Goal: Find specific page/section: Find specific page/section

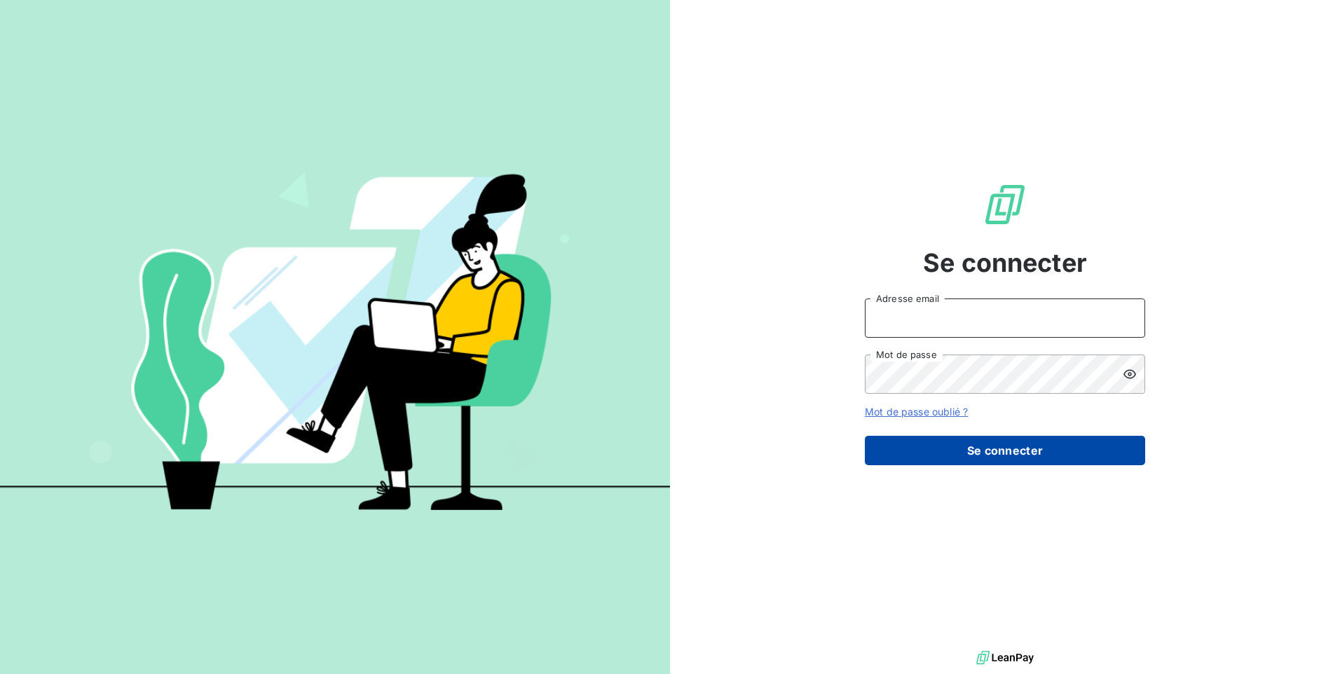
type input "[EMAIL_ADDRESS][DOMAIN_NAME]"
click at [934, 456] on button "Se connecter" at bounding box center [1005, 450] width 280 height 29
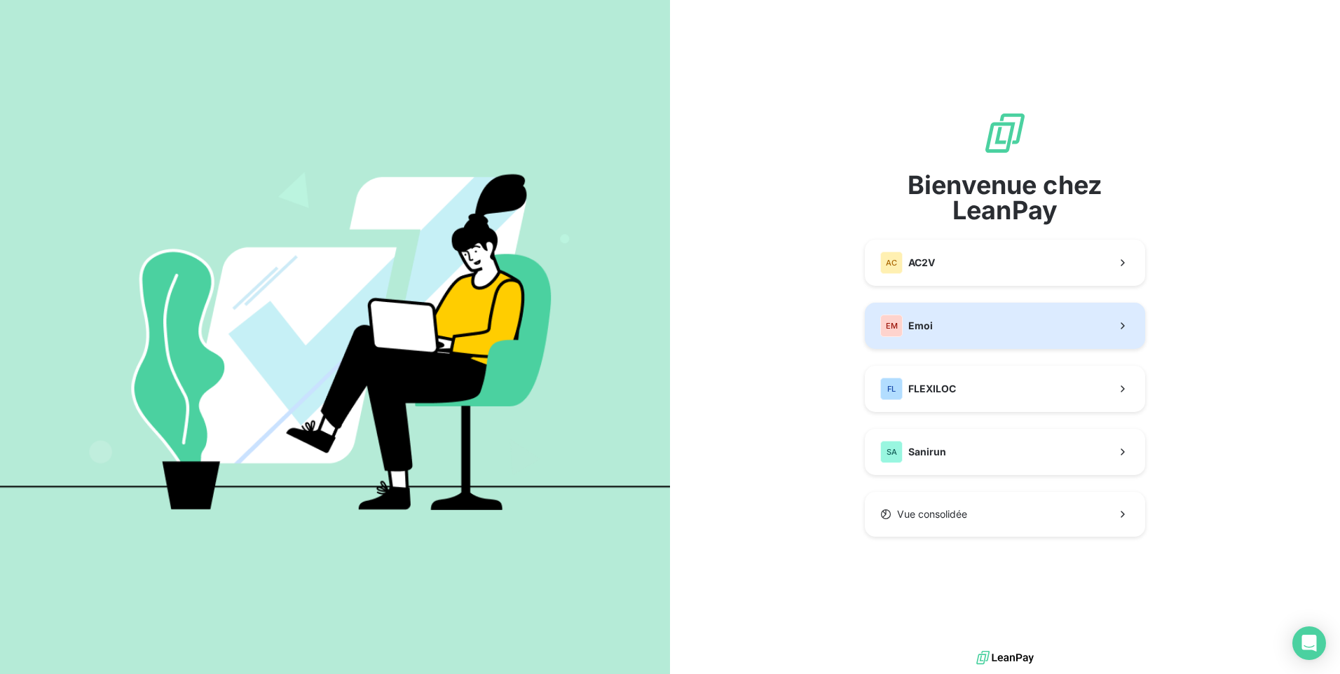
click at [951, 318] on button "EM Emoi" at bounding box center [1005, 326] width 280 height 46
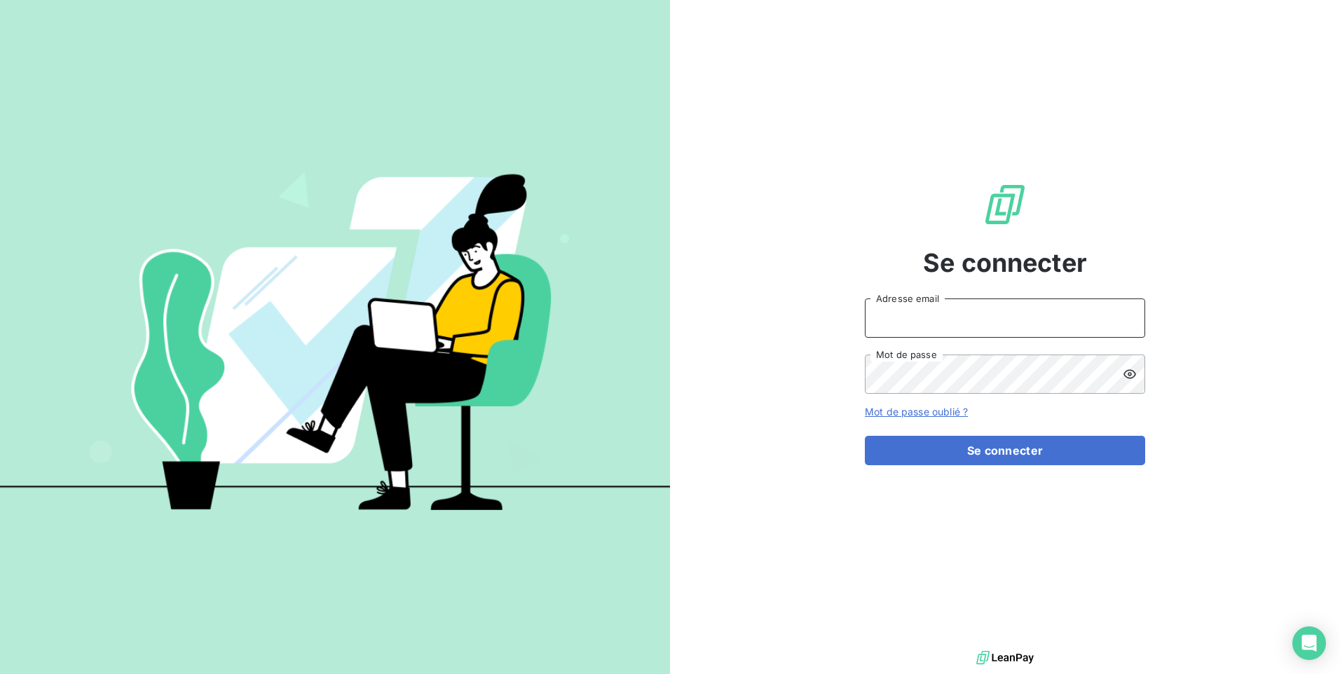
type input "[EMAIL_ADDRESS][DOMAIN_NAME]"
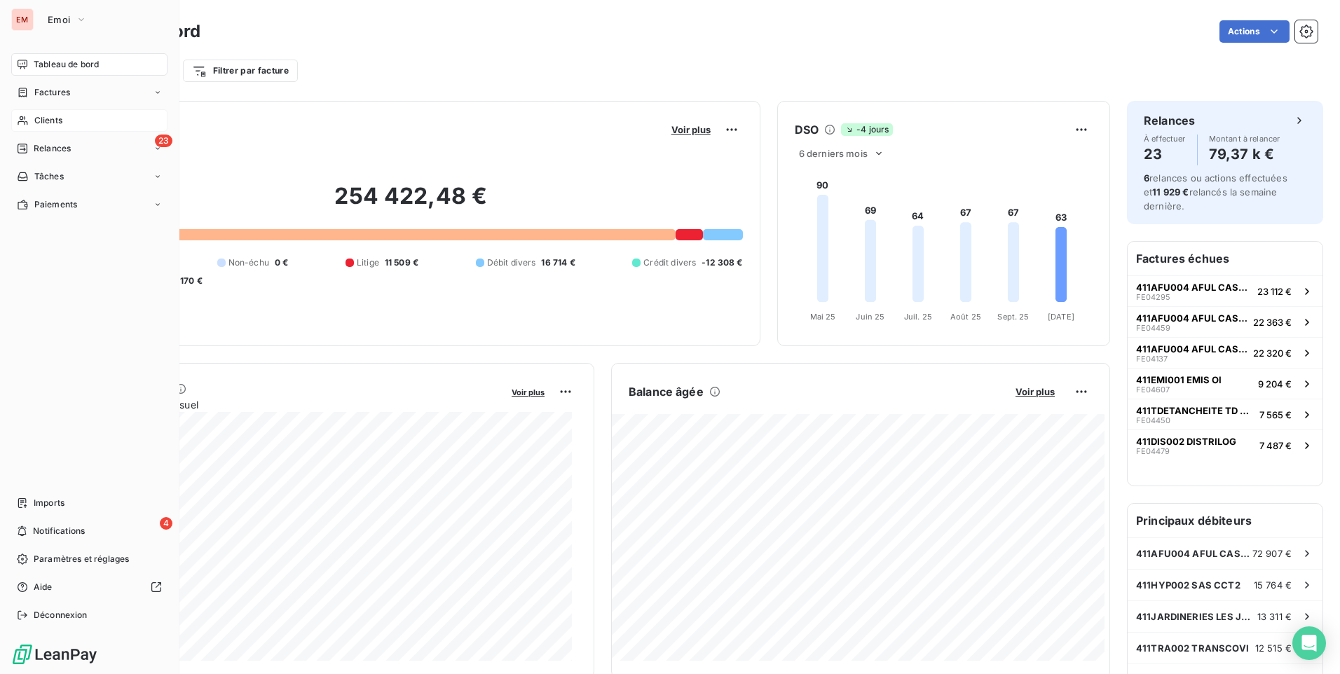
click at [50, 118] on span "Clients" at bounding box center [48, 120] width 28 height 13
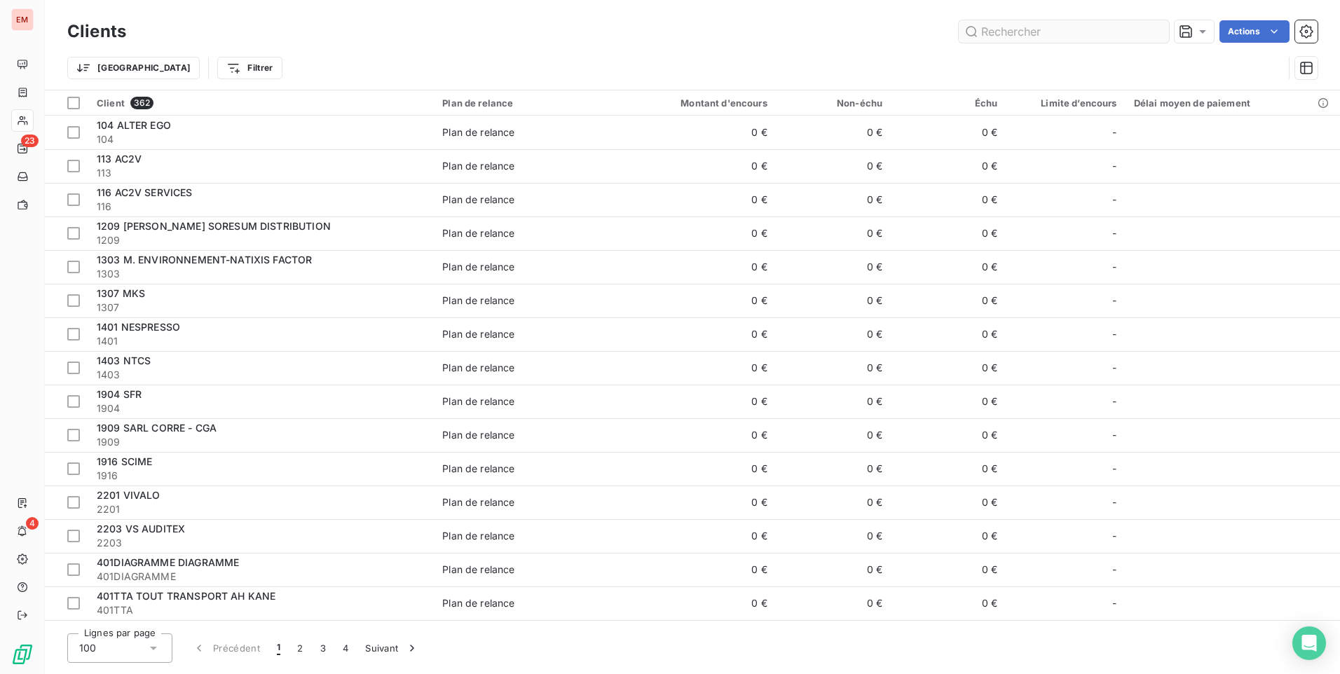
click at [1044, 27] on input "text" at bounding box center [1064, 31] width 210 height 22
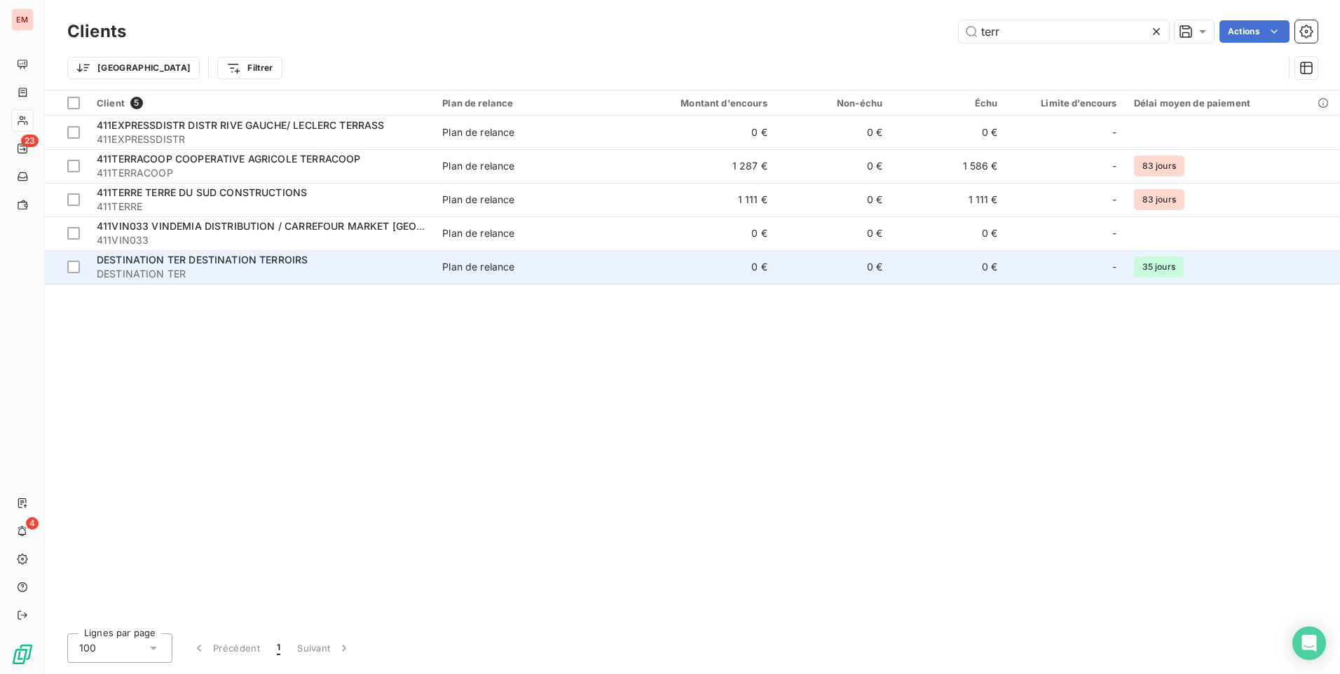
type input "terr"
click at [172, 263] on span "DESTINATION TER DESTINATION TERROIRS" at bounding box center [202, 260] width 211 height 12
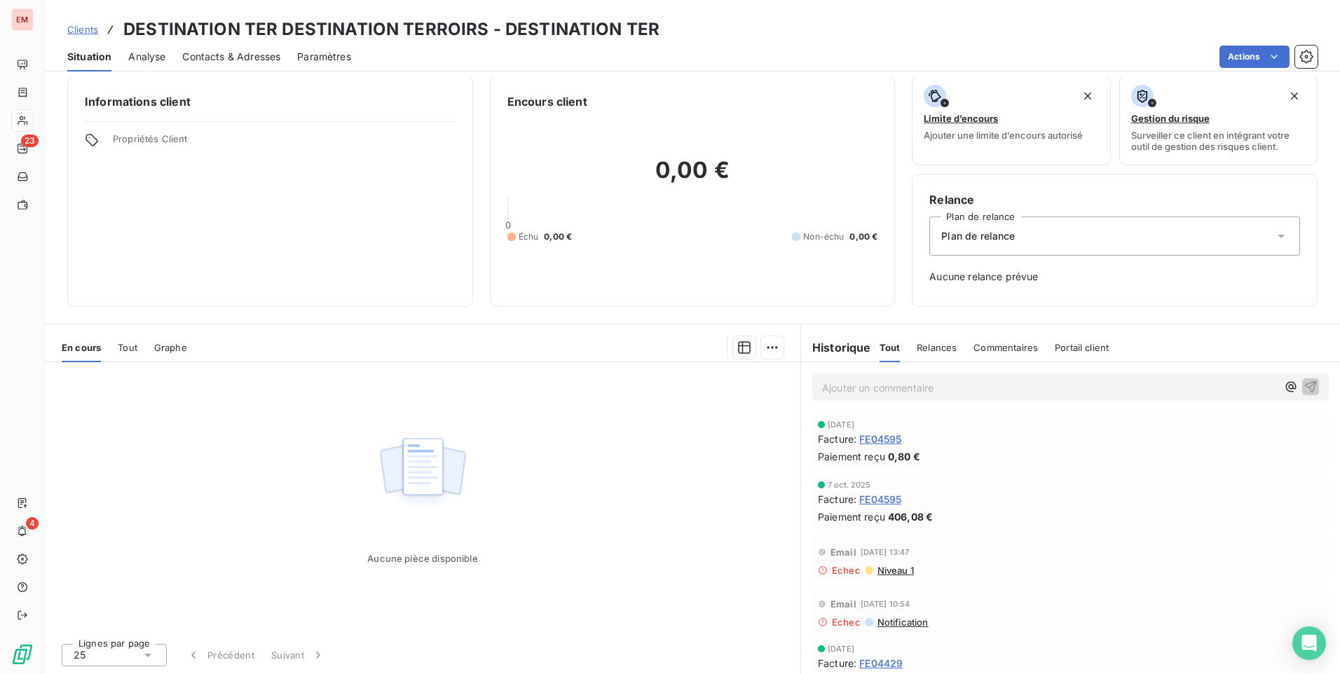
click at [233, 57] on span "Contacts & Adresses" at bounding box center [231, 57] width 98 height 14
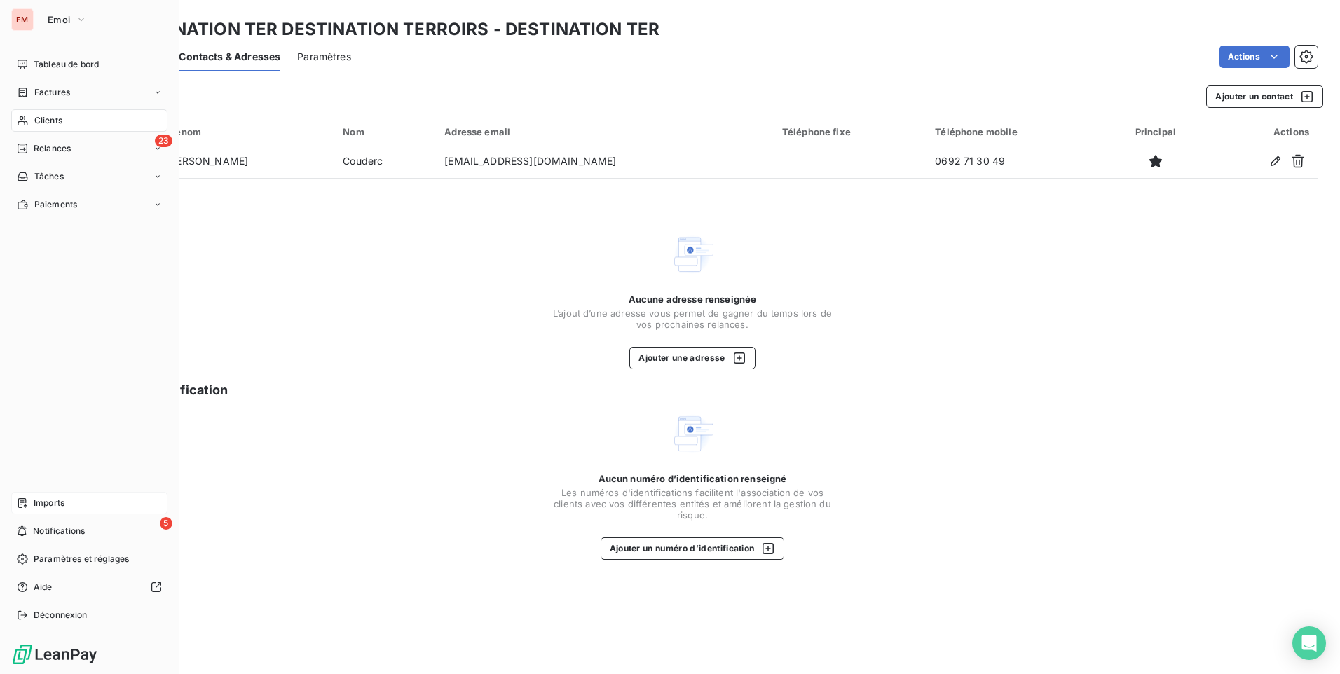
click at [53, 500] on span "Imports" at bounding box center [49, 503] width 31 height 13
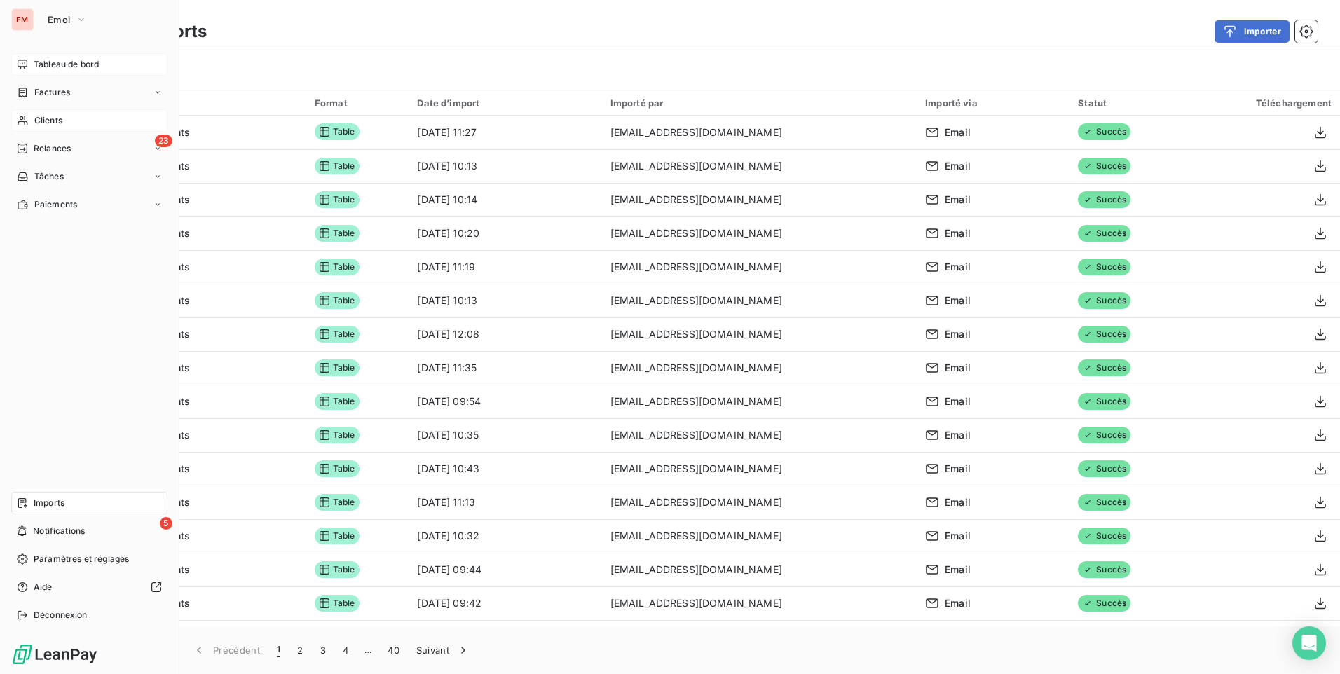
click at [75, 61] on span "Tableau de bord" at bounding box center [66, 64] width 65 height 13
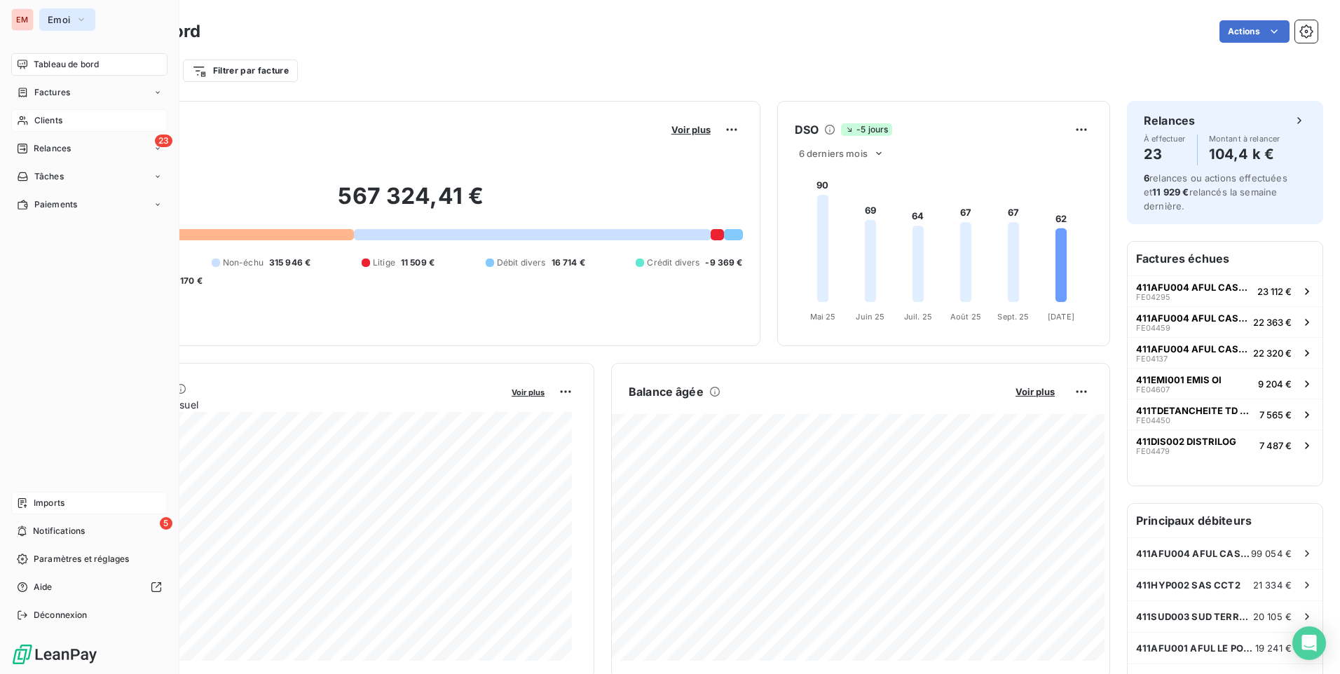
click at [78, 17] on icon "button" at bounding box center [81, 20] width 11 height 14
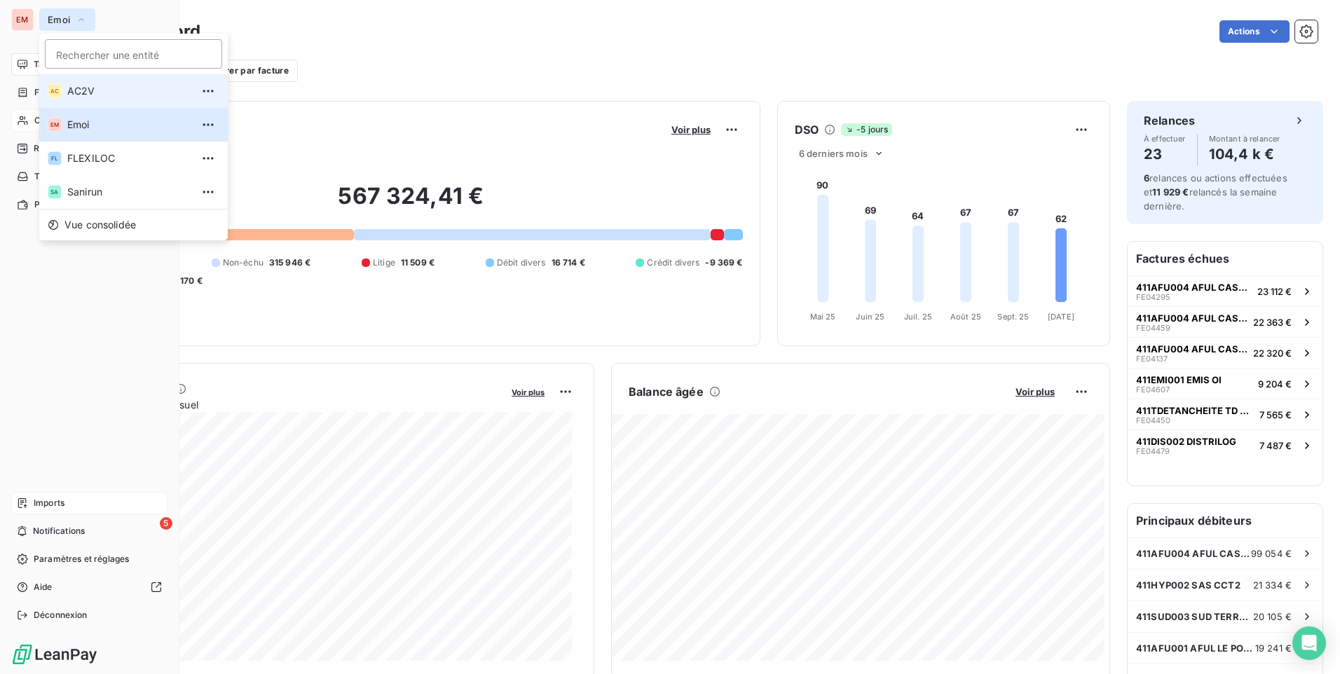
click at [87, 91] on span "AC2V" at bounding box center [129, 91] width 124 height 14
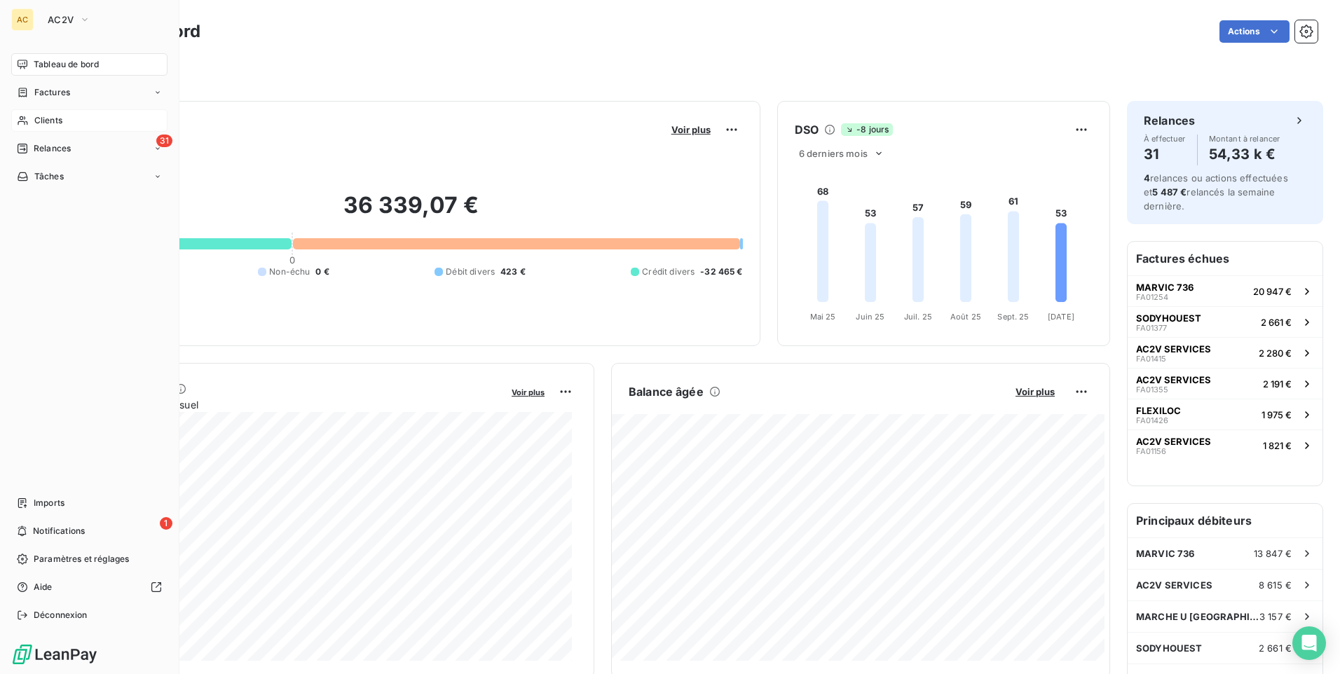
click at [61, 121] on span "Clients" at bounding box center [48, 120] width 28 height 13
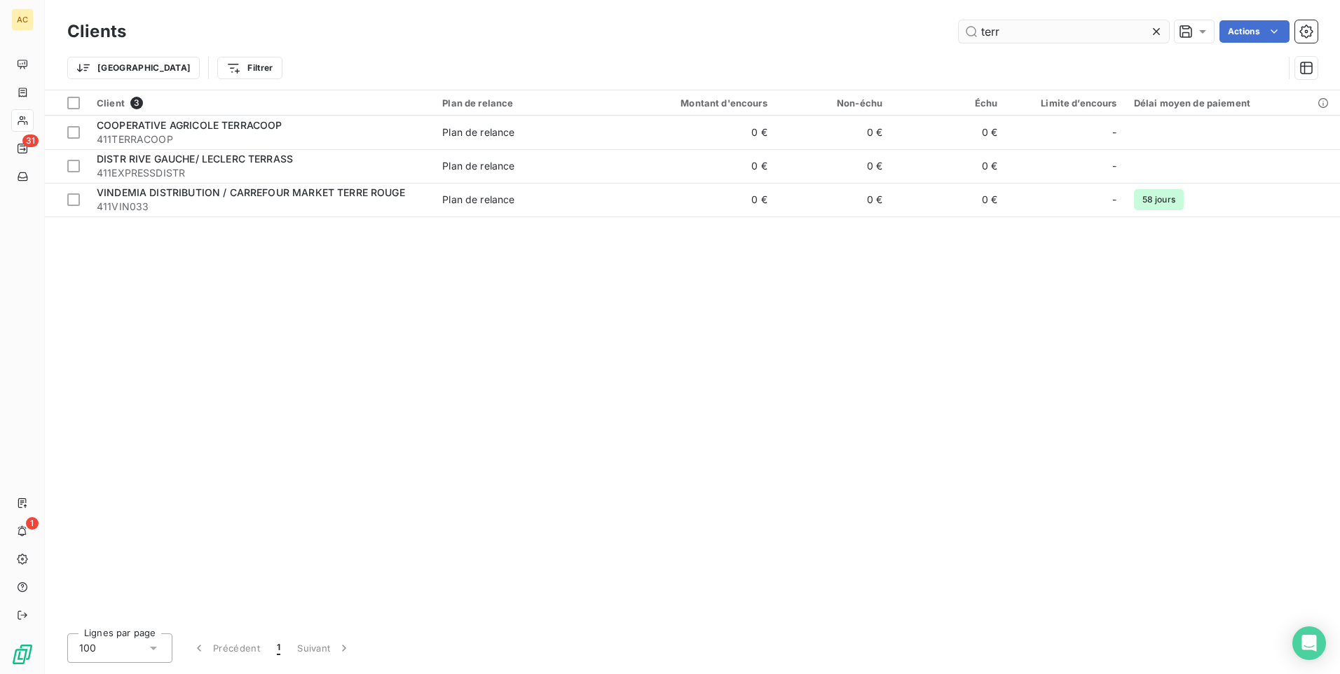
drag, startPoint x: 1013, startPoint y: 26, endPoint x: 994, endPoint y: 32, distance: 19.3
click at [936, 28] on div "terr Actions" at bounding box center [730, 31] width 1175 height 22
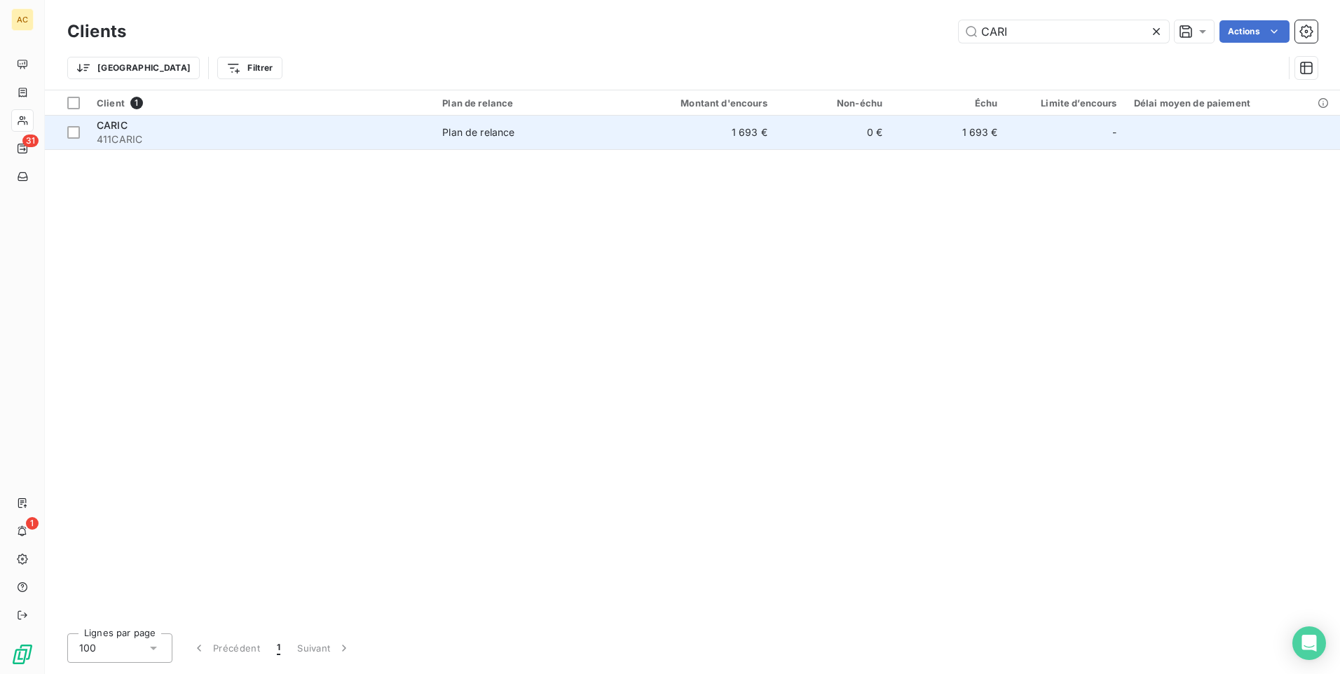
type input "CARI"
click at [142, 140] on span "411CARIC" at bounding box center [261, 139] width 329 height 14
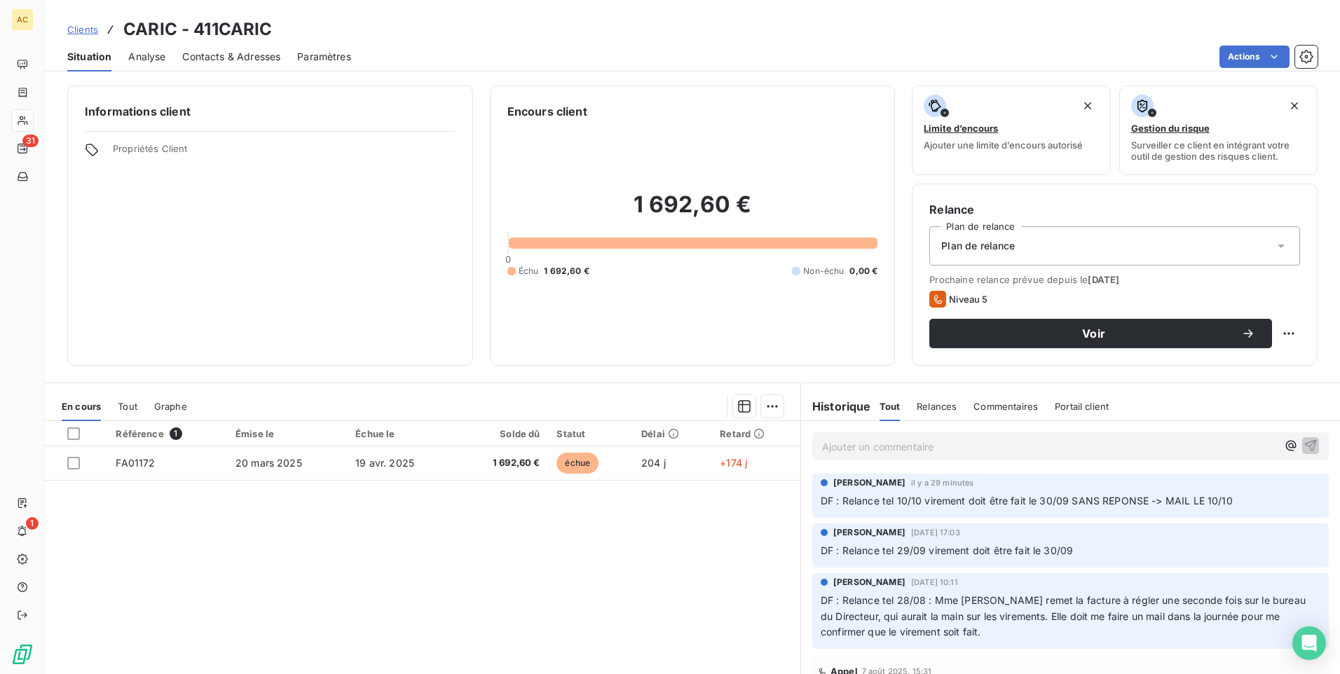
click at [219, 61] on span "Contacts & Adresses" at bounding box center [231, 57] width 98 height 14
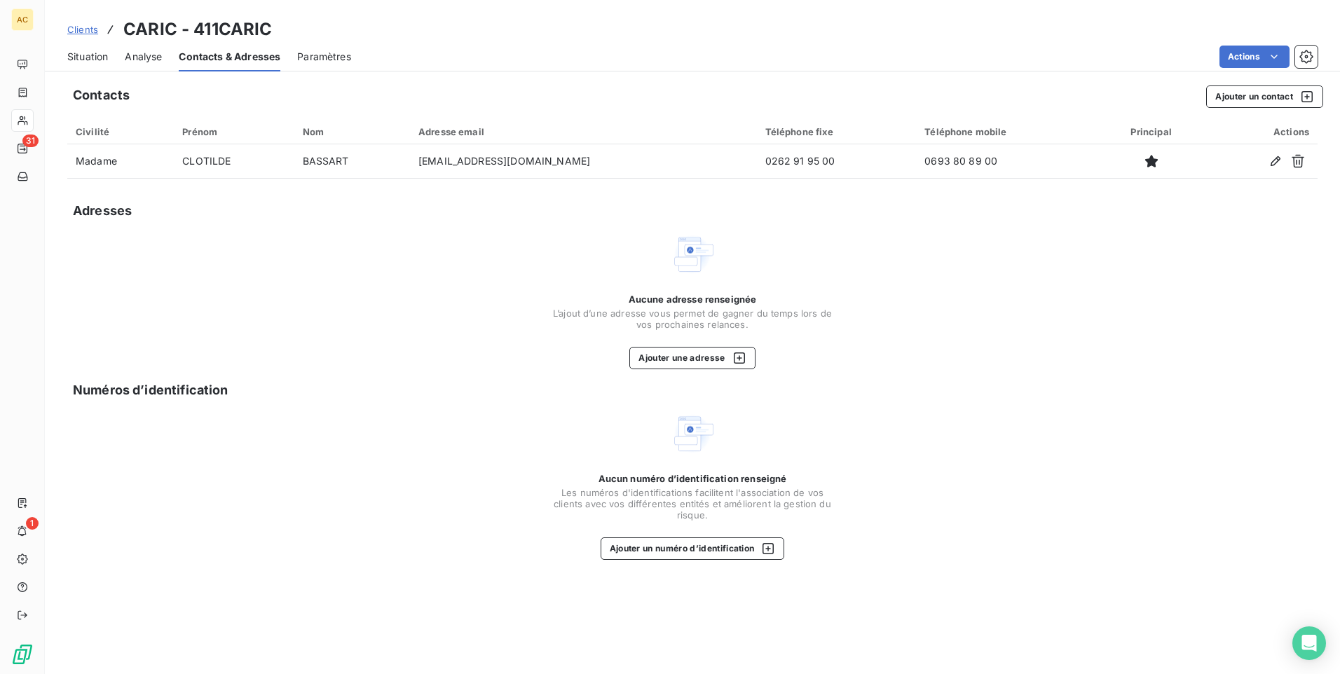
click at [84, 59] on span "Situation" at bounding box center [87, 57] width 41 height 14
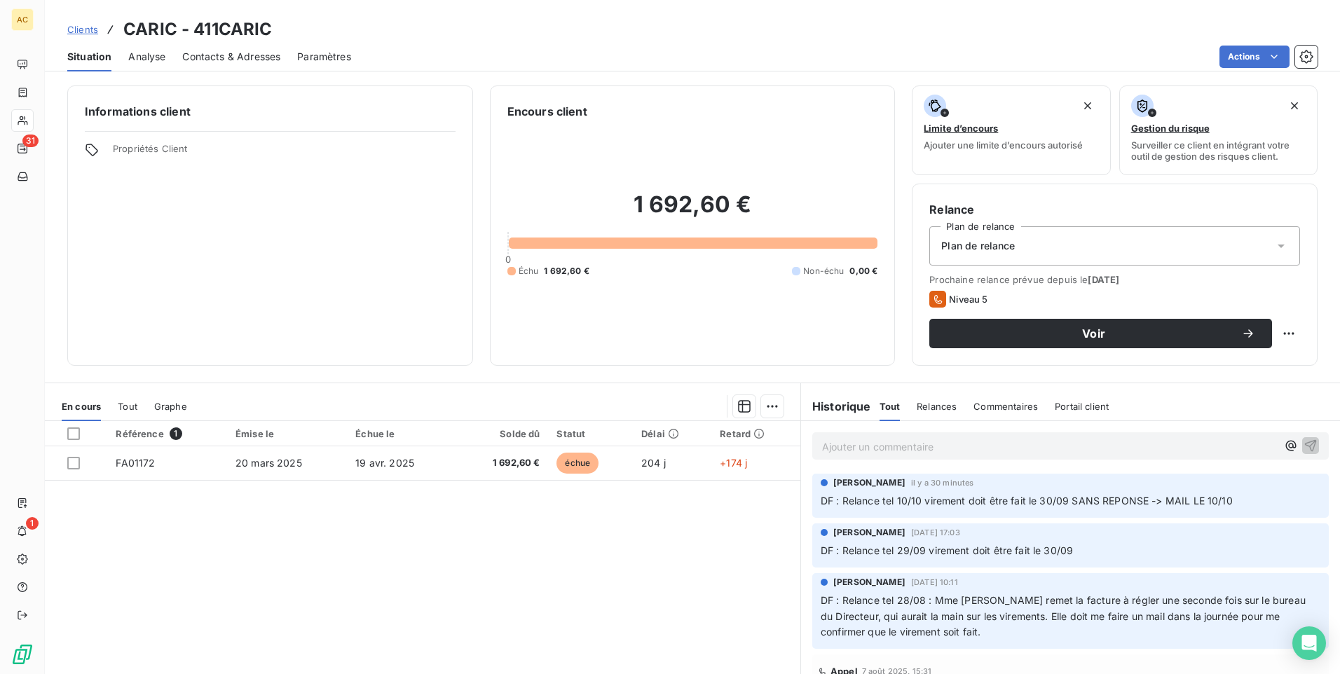
click at [72, 29] on span "Clients" at bounding box center [82, 29] width 31 height 11
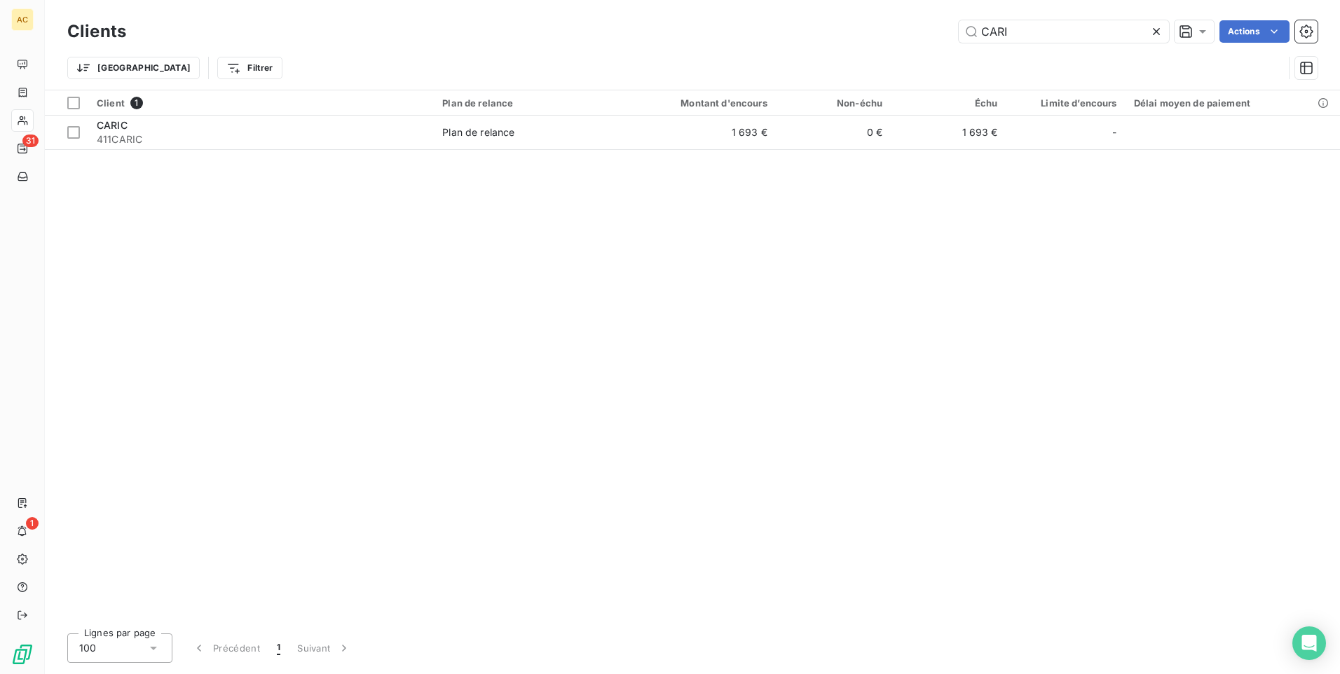
drag, startPoint x: 1006, startPoint y: 32, endPoint x: 904, endPoint y: 41, distance: 102.7
click at [904, 41] on div "CARI Actions" at bounding box center [730, 31] width 1175 height 22
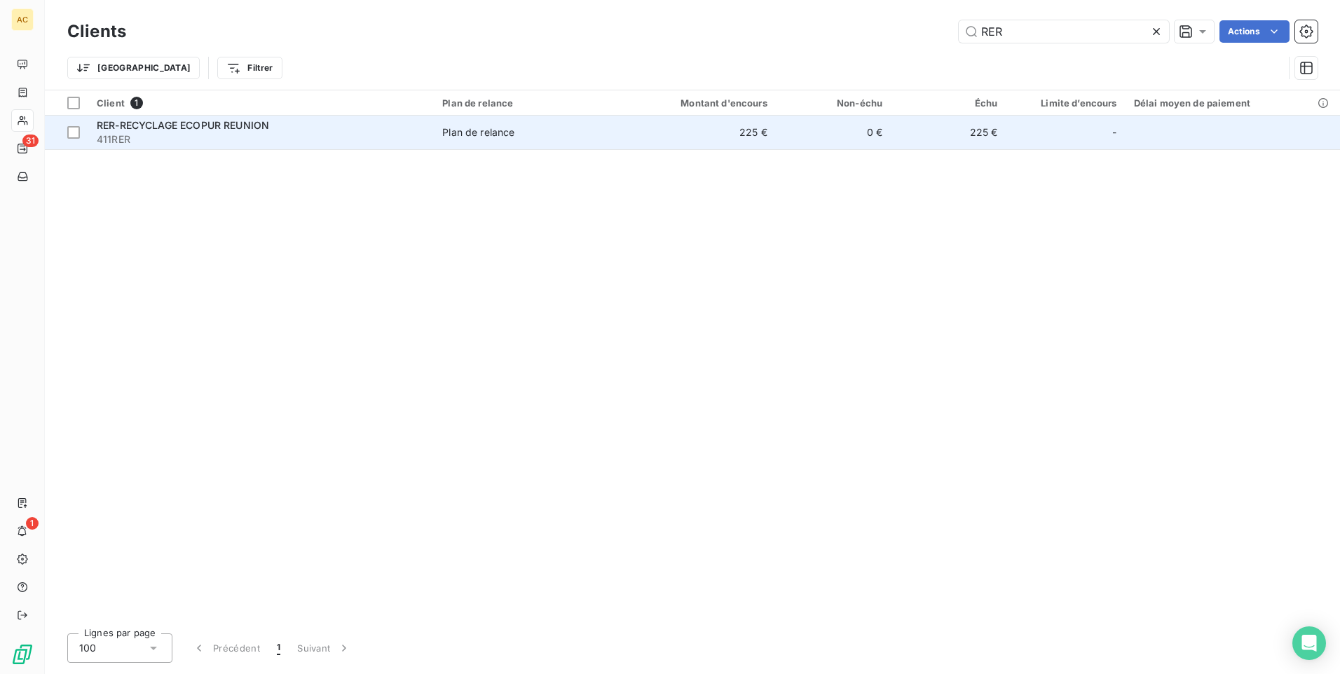
type input "RER"
click at [171, 128] on span "RER-RECYCLAGE ECOPUR REUNION" at bounding box center [183, 125] width 172 height 12
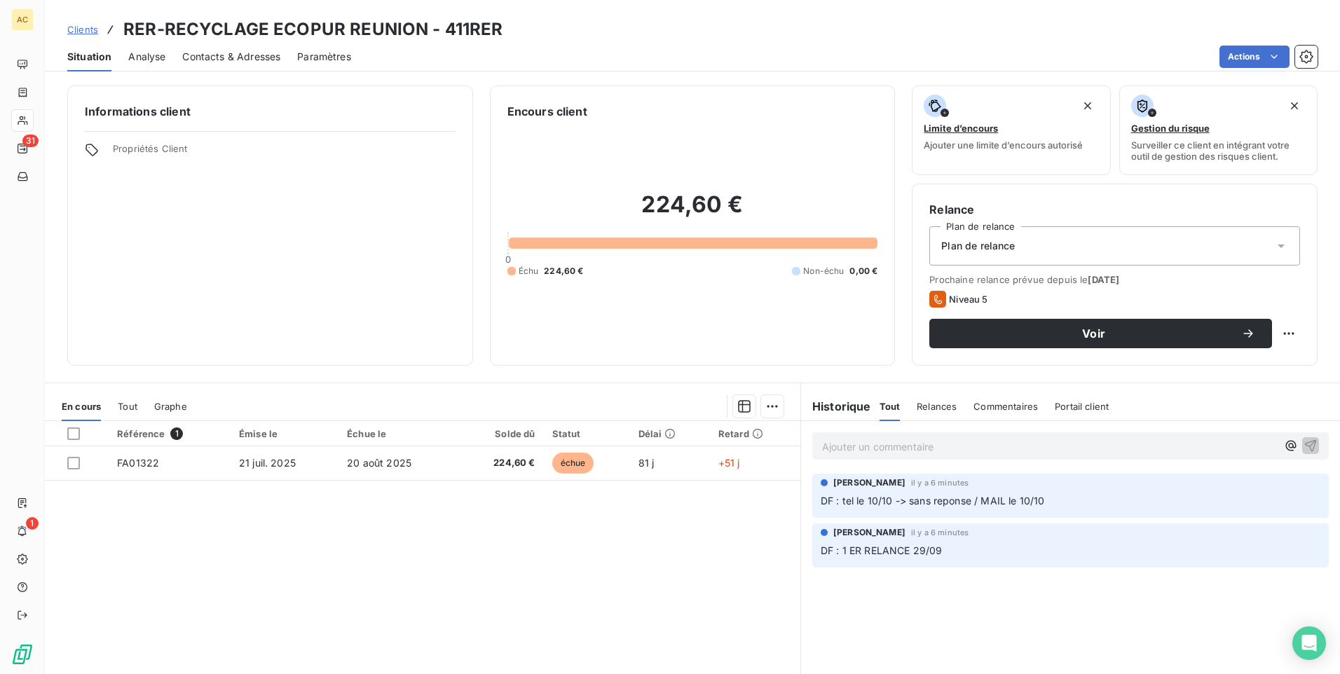
click at [236, 53] on span "Contacts & Adresses" at bounding box center [231, 57] width 98 height 14
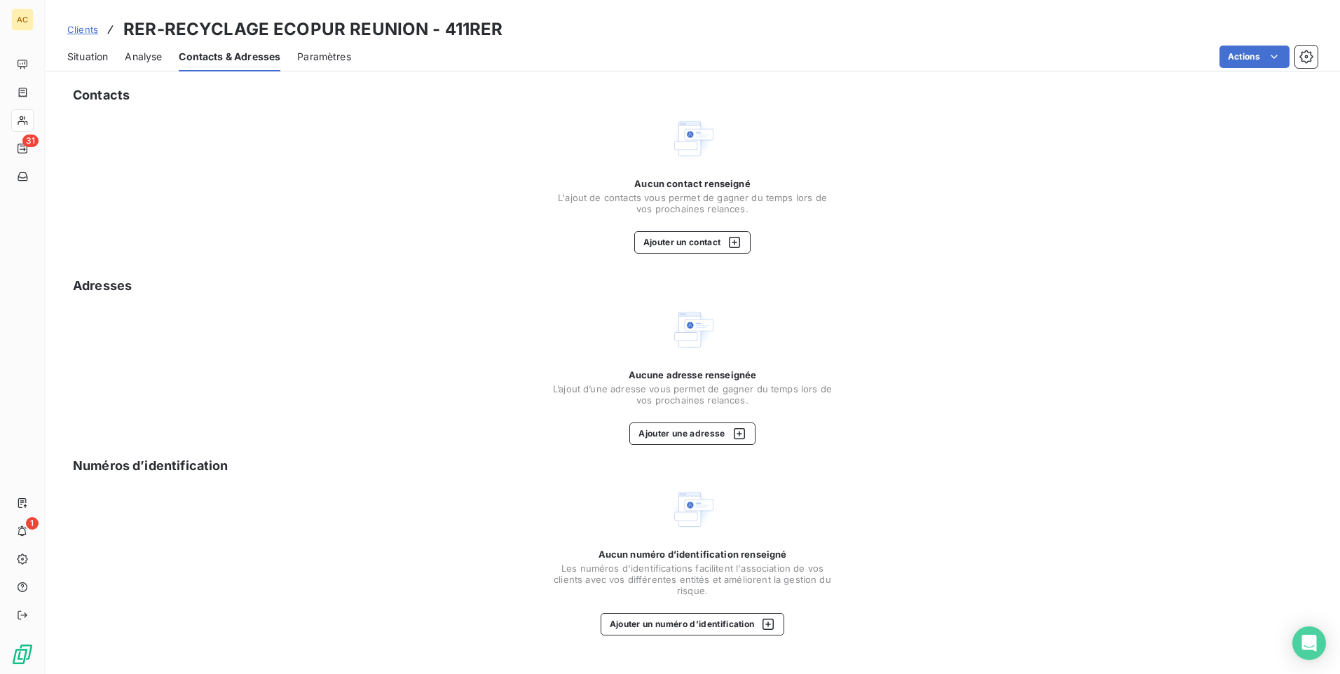
click at [78, 60] on span "Situation" at bounding box center [87, 57] width 41 height 14
